Goal: Task Accomplishment & Management: Complete application form

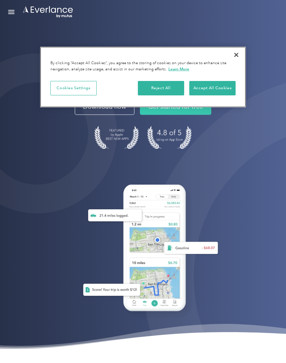
click at [224, 88] on button "Accept All Cookies" at bounding box center [213, 88] width 46 height 14
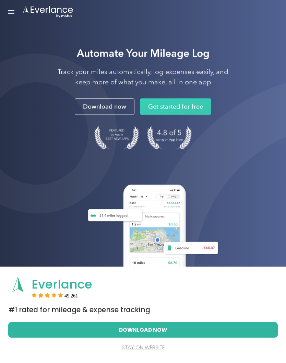
click at [153, 355] on button "stay on website" at bounding box center [143, 347] width 249 height 15
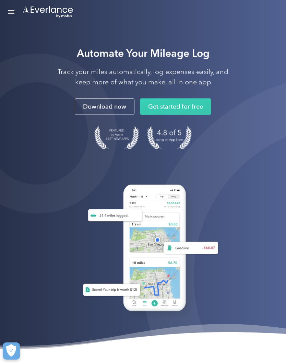
click at [198, 110] on link "Get started for free" at bounding box center [175, 107] width 71 height 16
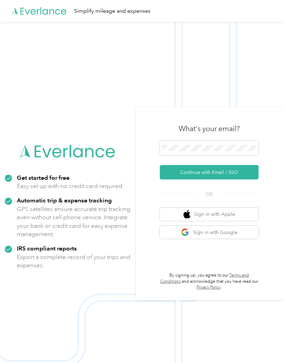
click at [231, 177] on button "Continue with Email / SSO" at bounding box center [209, 172] width 99 height 14
click at [251, 178] on button "Continue with Email / SSO" at bounding box center [209, 172] width 99 height 14
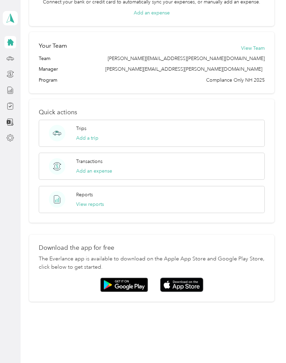
scroll to position [196, 0]
click at [40, 106] on div "Compliance" at bounding box center [35, 106] width 36 height 17
click at [37, 107] on div "Compliance" at bounding box center [35, 106] width 36 height 17
click at [44, 108] on div "Compliance" at bounding box center [35, 106] width 36 height 17
click at [38, 108] on div "Compliance" at bounding box center [35, 106] width 36 height 17
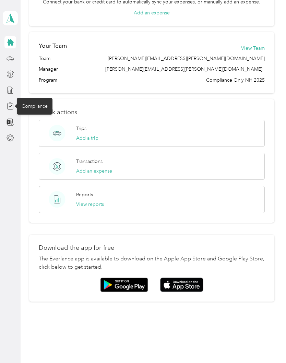
click at [14, 107] on icon at bounding box center [11, 106] width 8 height 8
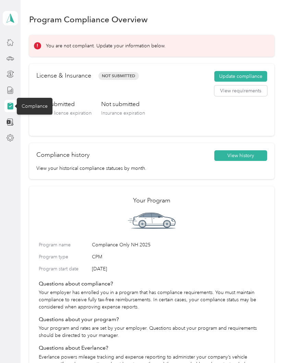
click at [255, 75] on button "Update compliance" at bounding box center [241, 76] width 53 height 11
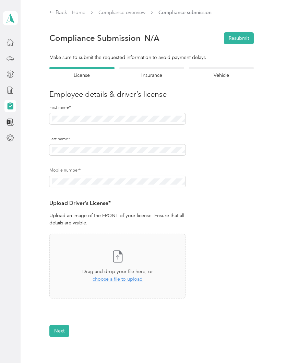
click at [154, 76] on h4 "Insurance" at bounding box center [152, 75] width 65 height 7
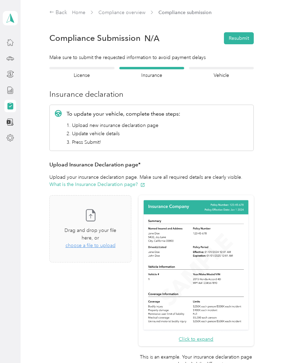
click at [116, 243] on span "choose a file to upload" at bounding box center [91, 246] width 50 height 6
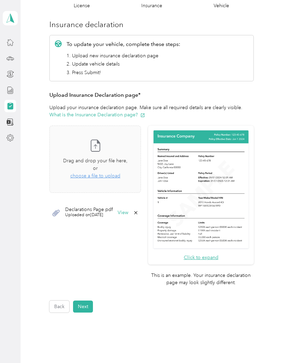
scroll to position [71, 0]
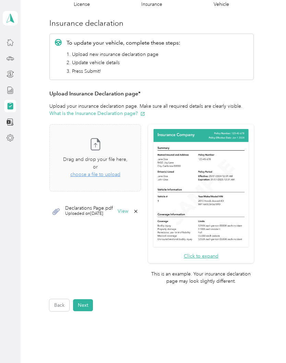
click at [128, 209] on button "View" at bounding box center [123, 211] width 11 height 5
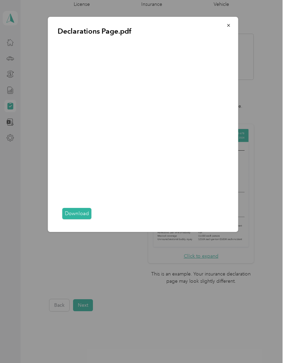
scroll to position [9, 0]
click at [232, 26] on button "button" at bounding box center [229, 25] width 14 height 12
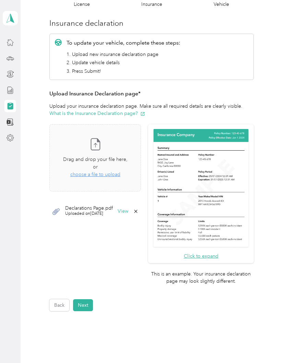
click at [128, 209] on button "View" at bounding box center [123, 211] width 11 height 5
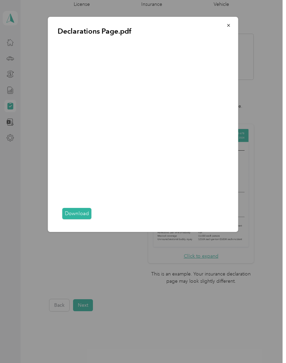
click at [228, 26] on icon "button" at bounding box center [229, 25] width 5 height 5
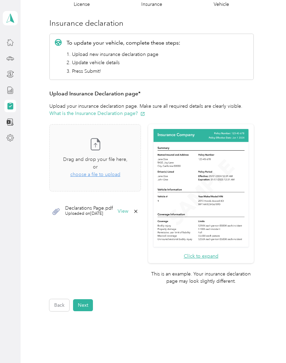
click at [88, 299] on button "Next" at bounding box center [83, 305] width 20 height 12
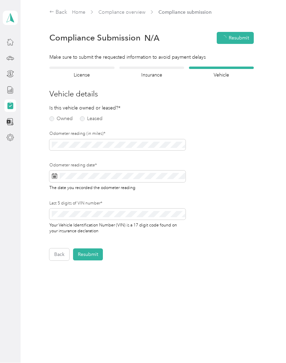
scroll to position [0, 0]
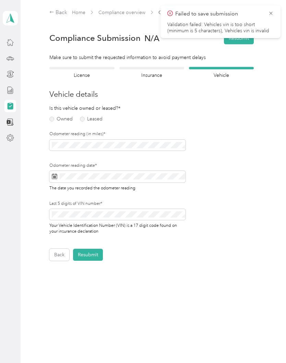
click at [97, 253] on button "Resubmit" at bounding box center [88, 255] width 30 height 12
